Goal: Information Seeking & Learning: Learn about a topic

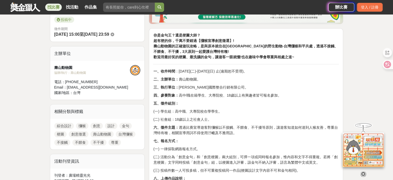
scroll to position [155, 0]
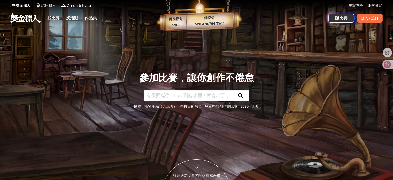
click at [192, 94] on input "text" at bounding box center [188, 95] width 88 height 11
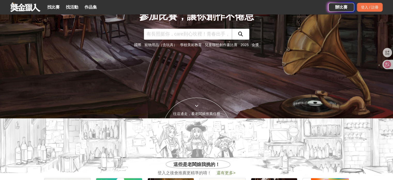
scroll to position [155, 0]
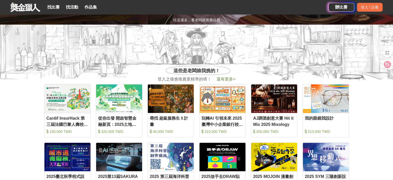
click at [52, 2] on div "找比賽 找活動 作品集" at bounding box center [73, 7] width 56 height 14
click at [54, 6] on link "找比賽" at bounding box center [53, 7] width 17 height 7
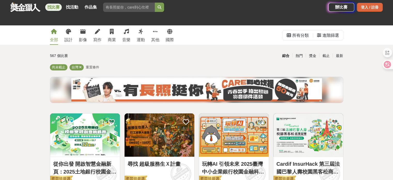
click at [367, 7] on div "登入 / 註冊" at bounding box center [370, 7] width 26 height 9
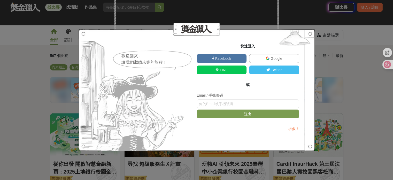
click at [295, 58] on link "Google" at bounding box center [274, 58] width 50 height 9
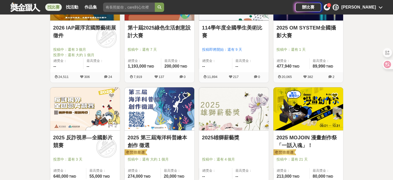
scroll to position [439, 0]
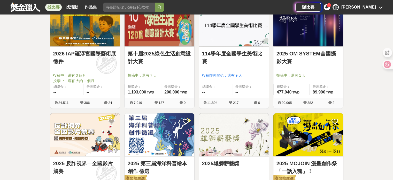
click at [302, 57] on link "2025 OM SYSTEM全國攝影大賽" at bounding box center [308, 58] width 64 height 16
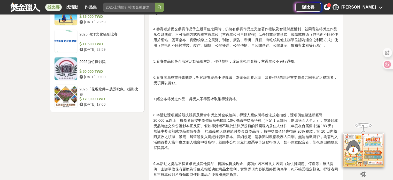
scroll to position [723, 0]
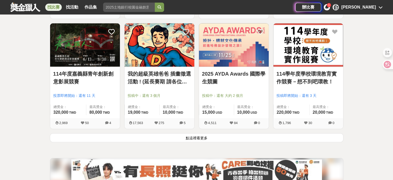
scroll to position [646, 0]
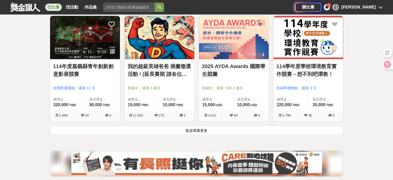
click at [202, 133] on button "點這裡看更多" at bounding box center [196, 129] width 293 height 9
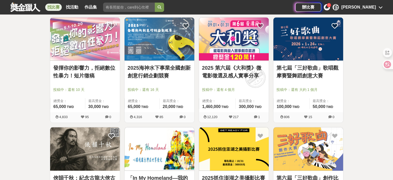
scroll to position [1083, 0]
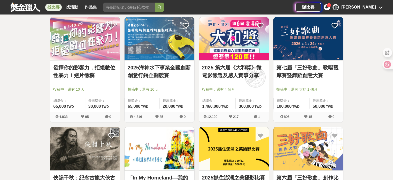
click at [297, 70] on link "第七屆「三好歌曲」歌唱觀摩賽暨舞蹈創意大賽" at bounding box center [308, 72] width 64 height 16
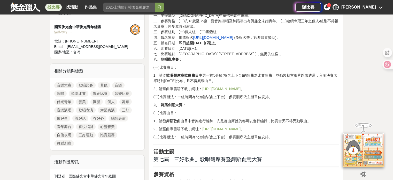
scroll to position [181, 0]
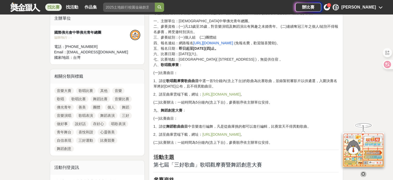
click at [204, 94] on link "[URL][DOMAIN_NAME]" at bounding box center [221, 94] width 38 height 4
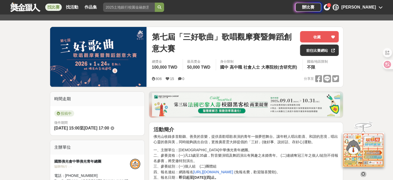
scroll to position [26, 0]
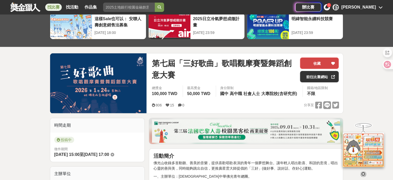
click at [310, 60] on button "收藏" at bounding box center [319, 62] width 39 height 11
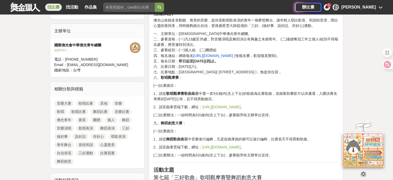
scroll to position [181, 0]
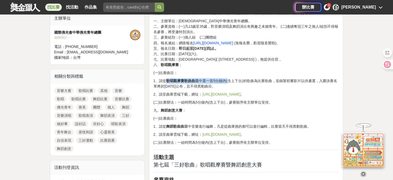
drag, startPoint x: 168, startPoint y: 82, endPoint x: 228, endPoint y: 78, distance: 60.9
click at [228, 78] on p "1、請從 歌唱觀摩賽歌曲曲目 中選一首5分鐘內(含上下台)的歌曲為比賽歌曲，並錄製初審影片以供遴選，入圍決賽名單將於[DATE]公布，且不得異動曲目。" at bounding box center [245, 83] width 185 height 11
click at [250, 86] on p "1、請從 歌唱觀摩賽歌曲曲目 中選一首5分鐘內(含上下台)的歌曲為比賽歌曲，並錄製初審影片以供遴選，入圍決賽名單將於[DATE]公布，且不得異動曲目。" at bounding box center [245, 83] width 185 height 11
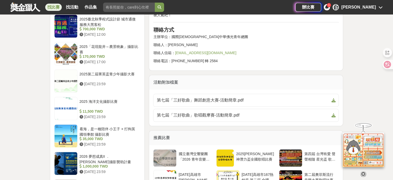
scroll to position [517, 0]
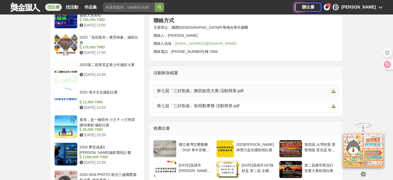
click at [214, 92] on span "第七屆「三好歌曲」舞蹈創意大賽-活動簡章.pdf" at bounding box center [243, 91] width 173 height 6
click at [237, 107] on span "第七屆「三好歌曲」歌唱觀摩賽-活動簡章.pdf" at bounding box center [243, 106] width 173 height 6
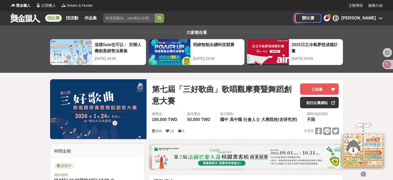
scroll to position [52, 0]
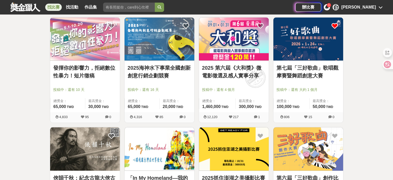
scroll to position [1083, 0]
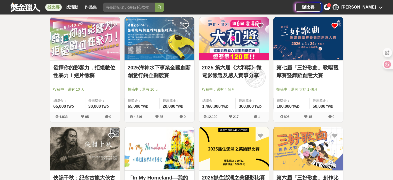
click at [97, 79] on div at bounding box center [86, 82] width 67 height 6
click at [73, 62] on div "發揮你的影響力，拒絕數位性暴力！短片徵稿 投稿中：還有 10 天 總獎金： 65,000 65,000 TWD 最高獎金： 30,000 TWD" at bounding box center [85, 85] width 70 height 51
click at [84, 36] on img at bounding box center [85, 38] width 70 height 43
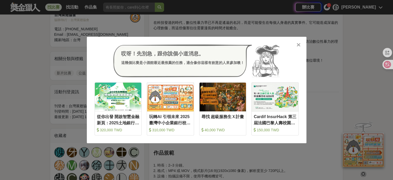
scroll to position [207, 0]
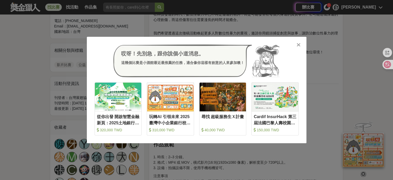
click at [297, 44] on icon at bounding box center [299, 44] width 4 height 5
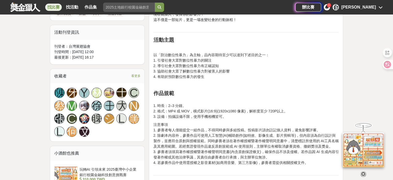
scroll to position [258, 0]
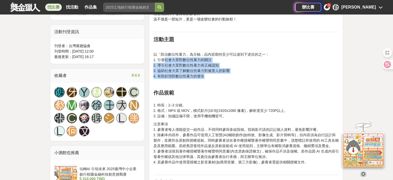
drag, startPoint x: 166, startPoint y: 60, endPoint x: 225, endPoint y: 77, distance: 61.1
click at [225, 77] on p "以「防治數位性暴力」為主軸，品內容期待至少可以達到下述目的之一： 1. 引發社會大眾對數位性暴力的關注 2. 導引社會大眾對數位性暴力有正確認知 3. 協助社…" at bounding box center [245, 65] width 185 height 27
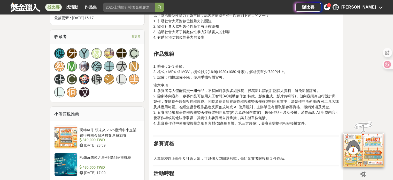
scroll to position [310, 0]
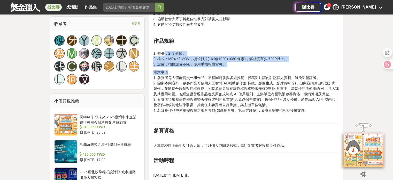
drag, startPoint x: 166, startPoint y: 51, endPoint x: 222, endPoint y: 67, distance: 58.7
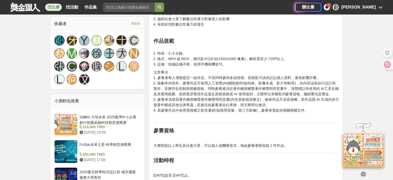
click at [240, 75] on p "注意事項 1. 參賽者每人僅能提交一組作品，不得同時參與多組投稿。投稿影片請勿註記個人資料，避免影響評審。 2. 除劇本內容外，參賽作品可使用人工智慧(AI)…" at bounding box center [245, 93] width 185 height 49
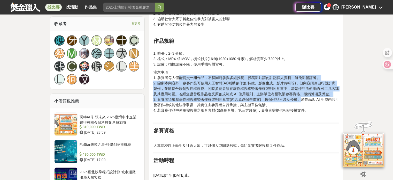
drag, startPoint x: 178, startPoint y: 76, endPoint x: 301, endPoint y: 96, distance: 124.6
click at [301, 96] on p "注意事項 1. 參賽者每人僅能提交一組作品，不得同時參與多組投稿。投稿影片請勿註記個人資料，避免影響評審。 2. 除劇本內容外，參賽作品可使用人工智慧(AI)…" at bounding box center [245, 93] width 185 height 49
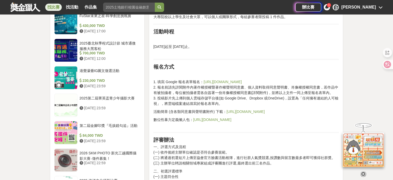
scroll to position [439, 0]
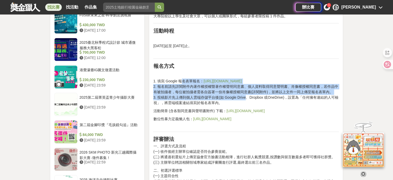
drag, startPoint x: 183, startPoint y: 82, endPoint x: 246, endPoint y: 98, distance: 65.7
click at [246, 98] on p "1. 填寫 Google 報名表單報名： [URL][DOMAIN_NAME] 2. 報名前請先詳閱附件內著作權授權暨著作權聲明同意書、個人資料取得同意聲明書…" at bounding box center [245, 91] width 185 height 27
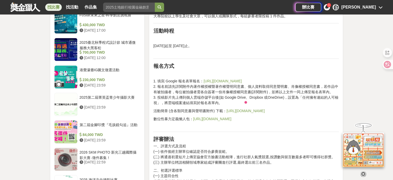
click at [262, 62] on div "【面對數位性暴力，發揮你的影響力！】－台灣展翅協會數位性暴力短片徵稿比賽 活動簡介 在科技發達的時代，數位性暴力早已不再是遙遠的名詞，而是可能發生在每個人身邊…" at bounding box center [245, 88] width 185 height 699
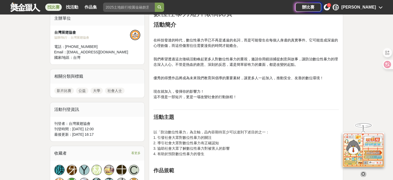
scroll to position [26, 0]
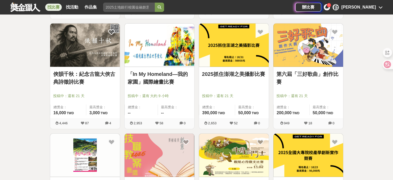
scroll to position [1290, 0]
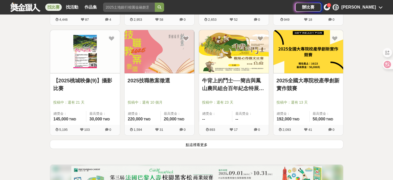
click at [230, 142] on button "點這裡看更多" at bounding box center [196, 144] width 293 height 9
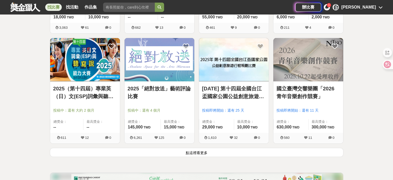
scroll to position [1962, 0]
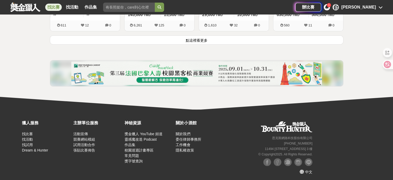
drag, startPoint x: 207, startPoint y: 37, endPoint x: 207, endPoint y: 45, distance: 8.3
click at [207, 37] on button "點這裡看更多" at bounding box center [196, 39] width 293 height 9
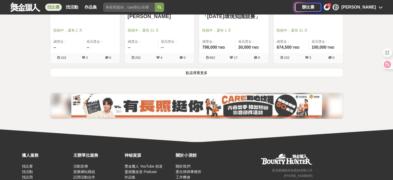
scroll to position [2683, 0]
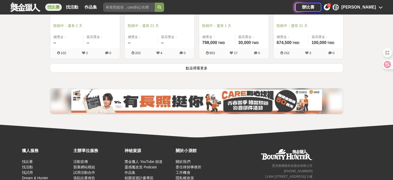
click at [185, 67] on button "點這裡看更多" at bounding box center [196, 67] width 293 height 9
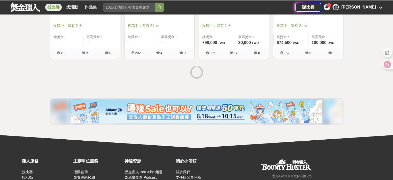
click at [58, 4] on link "找比賽" at bounding box center [53, 7] width 17 height 7
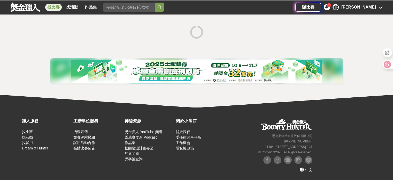
scroll to position [90, 0]
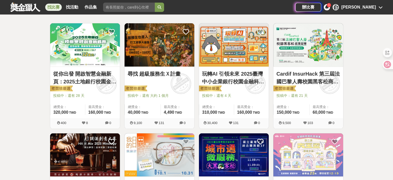
click at [54, 6] on link "找比賽" at bounding box center [53, 7] width 17 height 7
drag, startPoint x: 54, startPoint y: 6, endPoint x: 47, endPoint y: 14, distance: 11.5
click at [51, 10] on link "找比賽" at bounding box center [53, 7] width 17 height 7
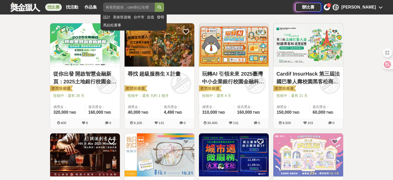
click at [112, 10] on input "search" at bounding box center [129, 7] width 52 height 9
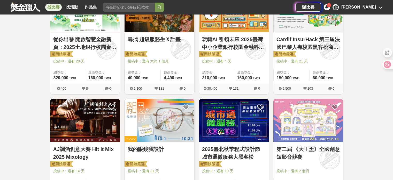
scroll to position [167, 0]
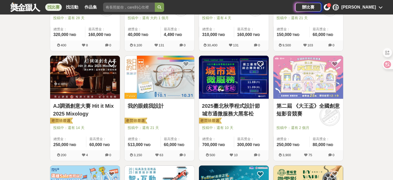
click at [295, 95] on img at bounding box center [308, 77] width 70 height 43
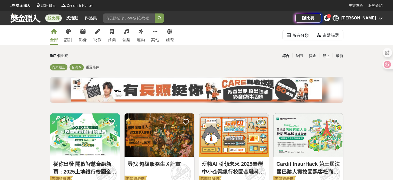
click at [78, 31] on div "全部 設計 影像 寫作 商業 音樂 運動 其他 國際" at bounding box center [112, 34] width 130 height 19
click at [81, 35] on link "影像" at bounding box center [83, 34] width 8 height 19
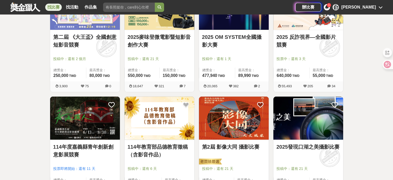
scroll to position [129, 0]
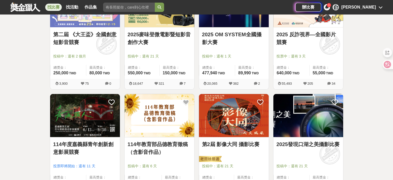
click at [173, 45] on link "2025麥味登微電影暨短影音創作大賽" at bounding box center [160, 38] width 64 height 16
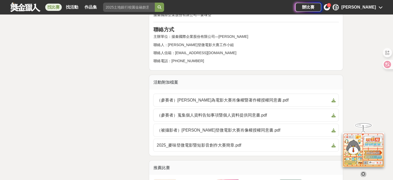
scroll to position [1008, 0]
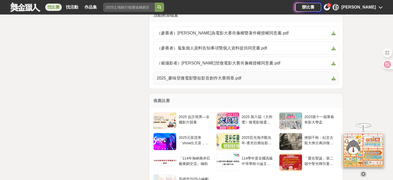
click at [233, 73] on link "2025_麥味登微電影暨短影音創作大賽簡章.pdf" at bounding box center [245, 78] width 185 height 13
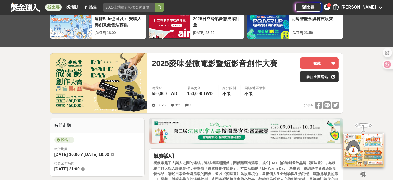
scroll to position [0, 0]
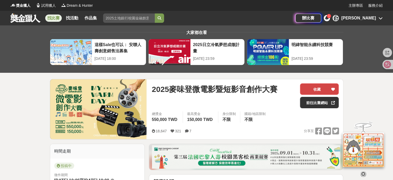
click at [311, 86] on button "收藏" at bounding box center [319, 88] width 39 height 11
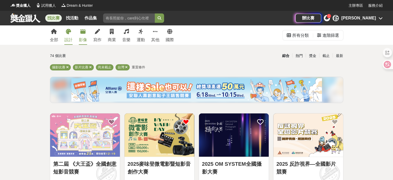
click at [67, 35] on link "設計" at bounding box center [68, 34] width 8 height 19
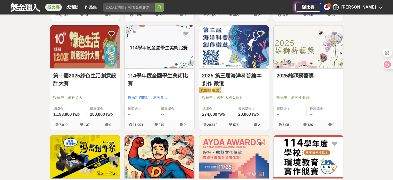
scroll to position [207, 0]
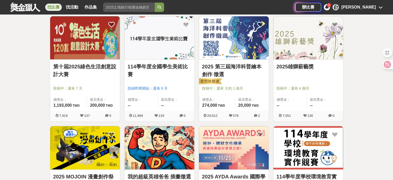
click at [95, 43] on img at bounding box center [85, 37] width 70 height 43
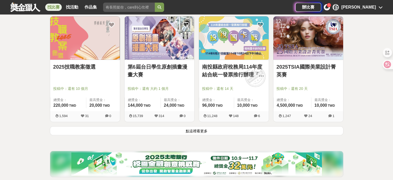
scroll to position [672, 0]
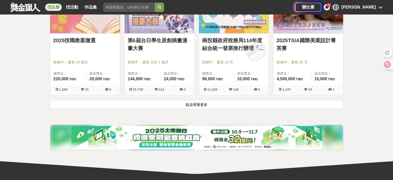
click at [202, 100] on button "點這裡看更多" at bounding box center [196, 103] width 293 height 9
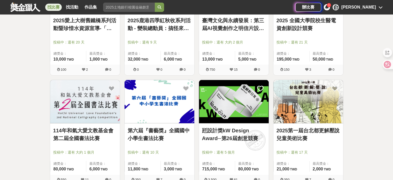
scroll to position [1292, 0]
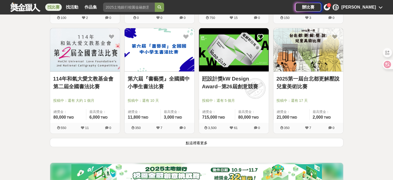
click at [166, 140] on button "點這裡看更多" at bounding box center [196, 142] width 293 height 9
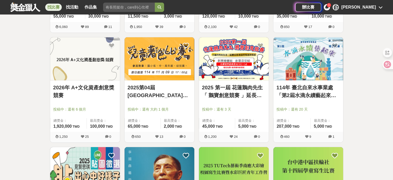
scroll to position [1731, 0]
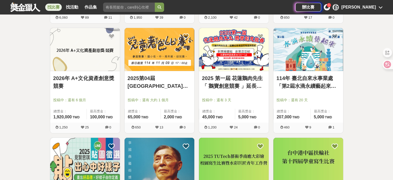
click at [161, 53] on img at bounding box center [160, 49] width 70 height 43
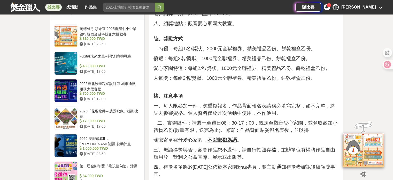
scroll to position [594, 0]
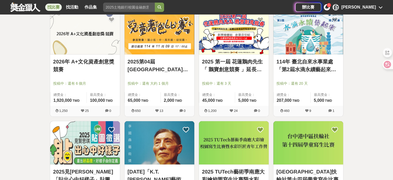
scroll to position [1757, 0]
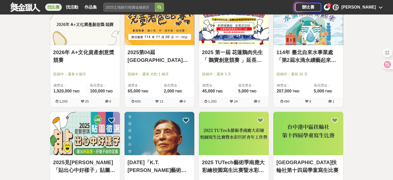
click at [56, 4] on link "找比賽" at bounding box center [53, 7] width 17 height 7
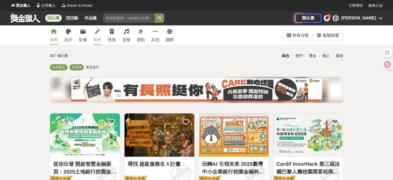
click at [96, 32] on icon at bounding box center [97, 31] width 5 height 5
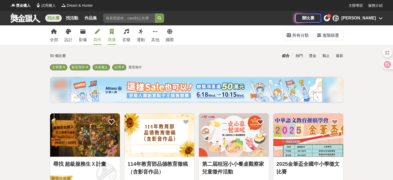
click at [110, 36] on link "商業" at bounding box center [112, 34] width 8 height 19
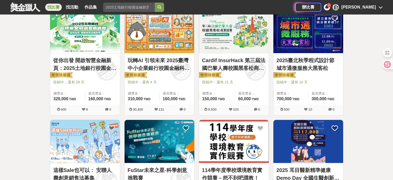
scroll to position [26, 0]
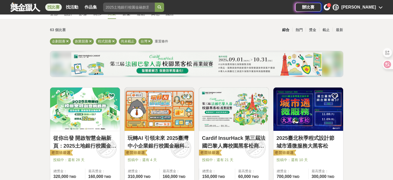
click at [222, 105] on img at bounding box center [234, 108] width 70 height 43
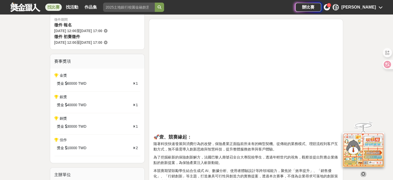
scroll to position [258, 0]
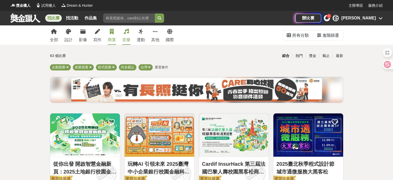
click at [128, 35] on link "音樂" at bounding box center [126, 34] width 8 height 19
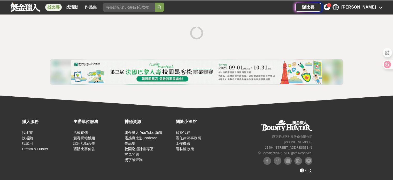
scroll to position [90, 0]
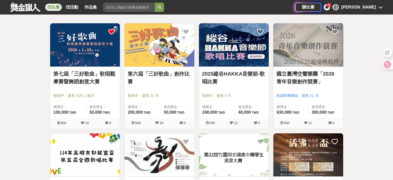
click at [173, 69] on div "第六屆「三好歌曲」創作比賽 投稿中：還有 21 天 總獎金： 200,000 200,000 TWD 最高獎金： 50,000 TWD" at bounding box center [160, 92] width 70 height 51
click at [151, 40] on img at bounding box center [160, 44] width 70 height 43
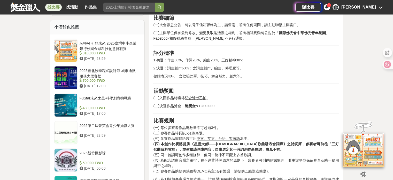
scroll to position [413, 0]
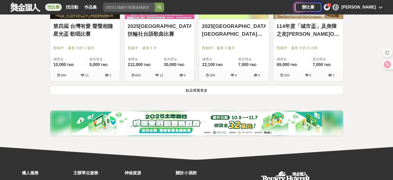
scroll to position [632, 0]
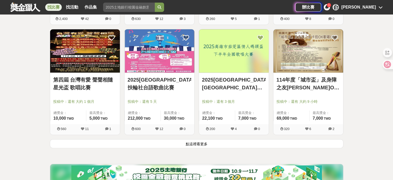
click at [103, 69] on img at bounding box center [85, 50] width 70 height 43
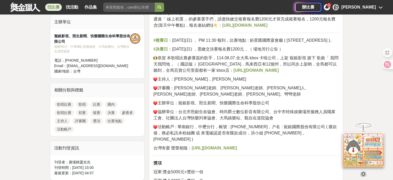
scroll to position [181, 0]
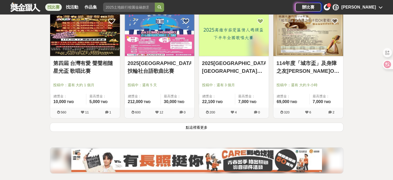
scroll to position [658, 0]
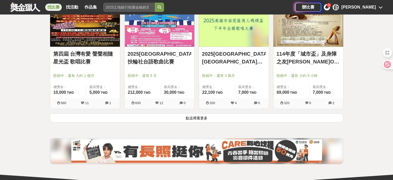
click at [193, 117] on button "點這裡看更多" at bounding box center [196, 117] width 293 height 9
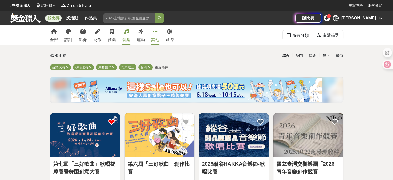
click at [155, 32] on icon at bounding box center [155, 31] width 5 height 5
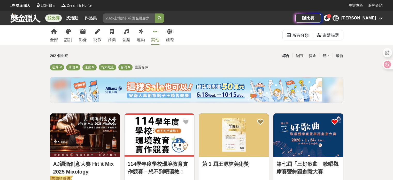
click at [132, 11] on div "找比賽 找活動 作品集 設計 美術班資格 台中市 自造 發明 [PERSON_NAME]賽事" at bounding box center [152, 18] width 285 height 14
click at [72, 36] on link "設計" at bounding box center [68, 34] width 8 height 19
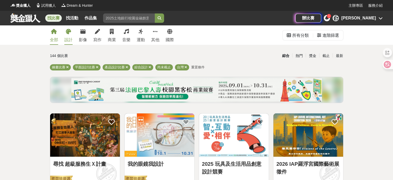
click at [56, 36] on link "全部" at bounding box center [54, 34] width 8 height 19
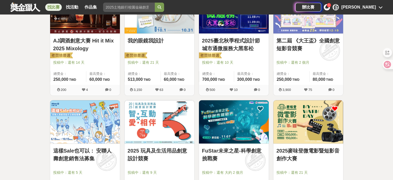
scroll to position [284, 0]
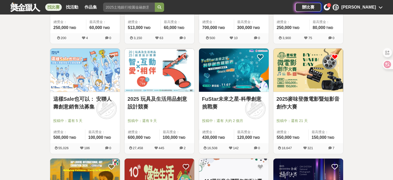
click at [152, 95] on link "2025 玩具及生活用品創意設計競賽" at bounding box center [160, 103] width 64 height 16
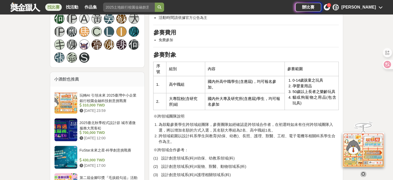
scroll to position [362, 0]
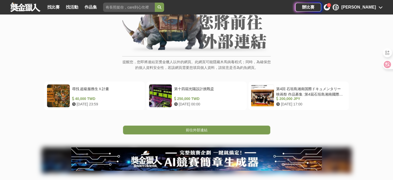
scroll to position [52, 0]
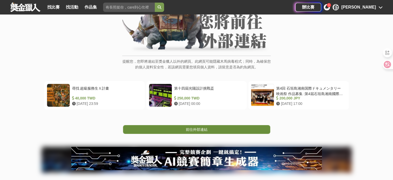
click at [192, 129] on span "前往外部連結" at bounding box center [197, 129] width 22 height 4
